Goal: Information Seeking & Learning: Learn about a topic

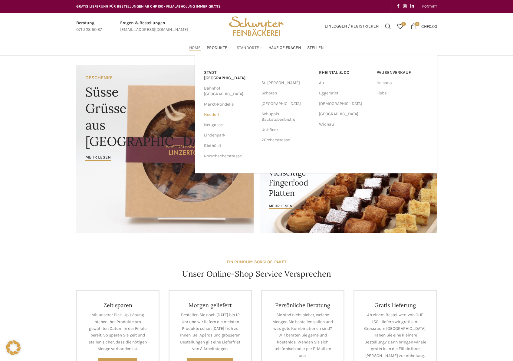
click at [210, 110] on link "Neudorf" at bounding box center [229, 115] width 51 height 10
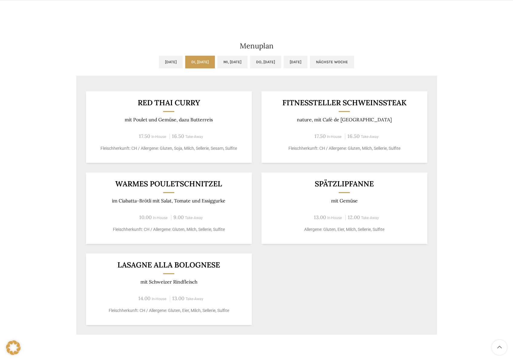
scroll to position [273, 0]
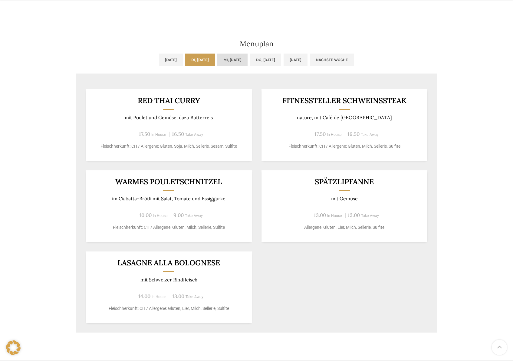
click at [223, 63] on link "Mi, 03.09.2025" at bounding box center [232, 60] width 30 height 13
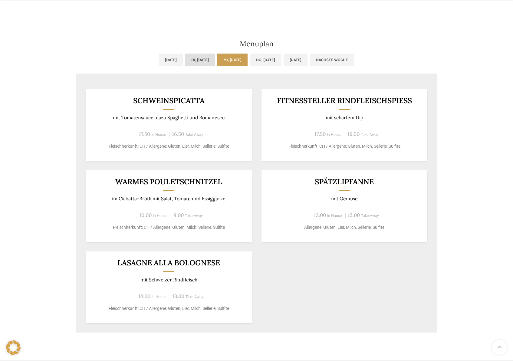
click at [204, 61] on link "Di, 02.09.2025" at bounding box center [200, 60] width 30 height 13
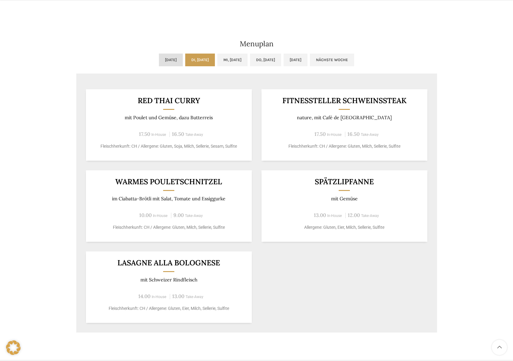
click at [159, 63] on link "Mo, 01.09.2025" at bounding box center [171, 60] width 24 height 13
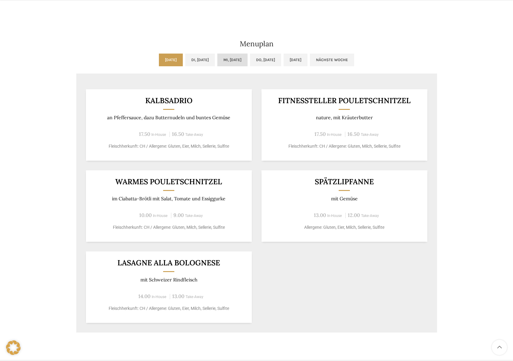
click at [224, 58] on link "Mi, 03.09.2025" at bounding box center [232, 60] width 30 height 13
